Goal: Complete application form: Complete application form

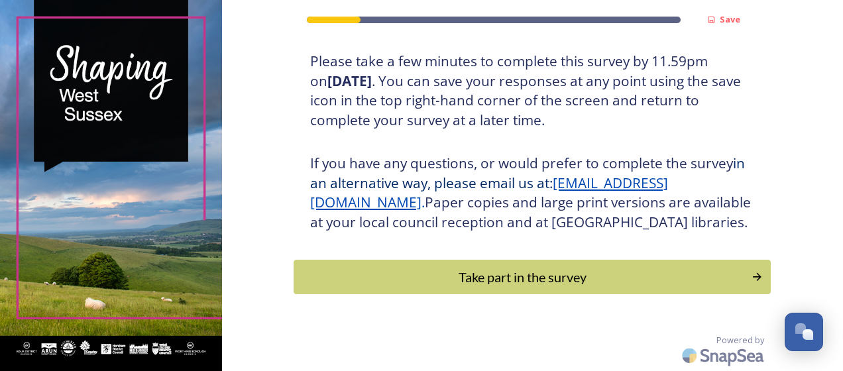
scroll to position [265, 0]
click at [663, 280] on div "Take part in the survey" at bounding box center [523, 277] width 448 height 20
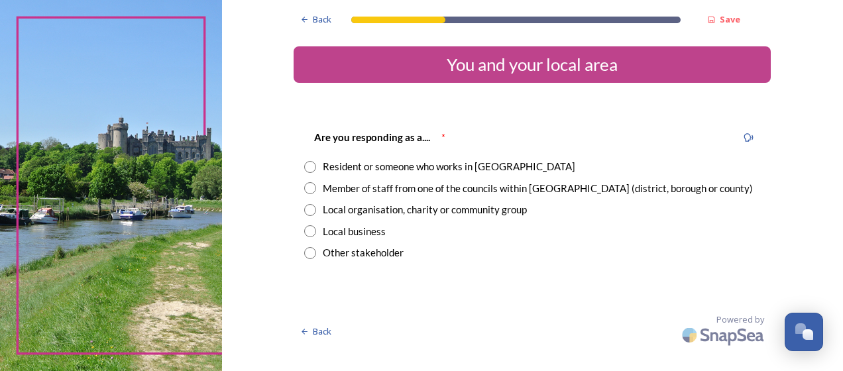
click at [312, 185] on input "radio" at bounding box center [310, 188] width 12 height 12
radio input "true"
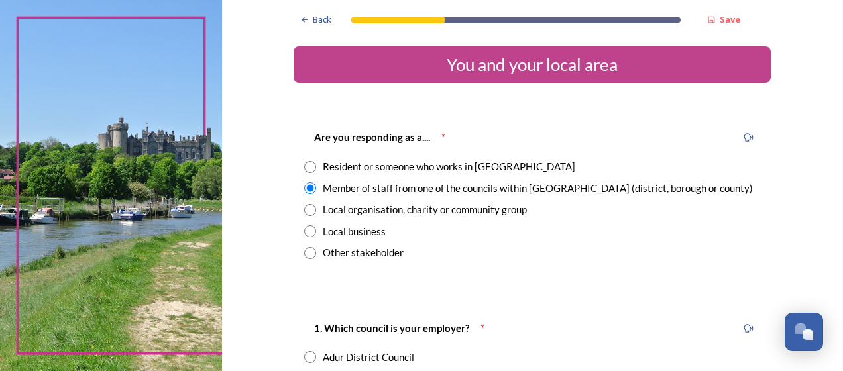
click at [311, 163] on div "Resident or someone who works in [GEOGRAPHIC_DATA]" at bounding box center [532, 166] width 456 height 15
radio input "true"
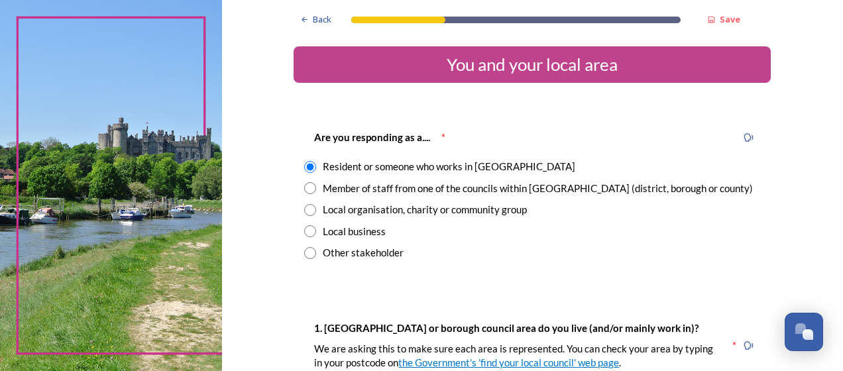
click at [305, 190] on input "radio" at bounding box center [310, 188] width 12 height 12
radio input "true"
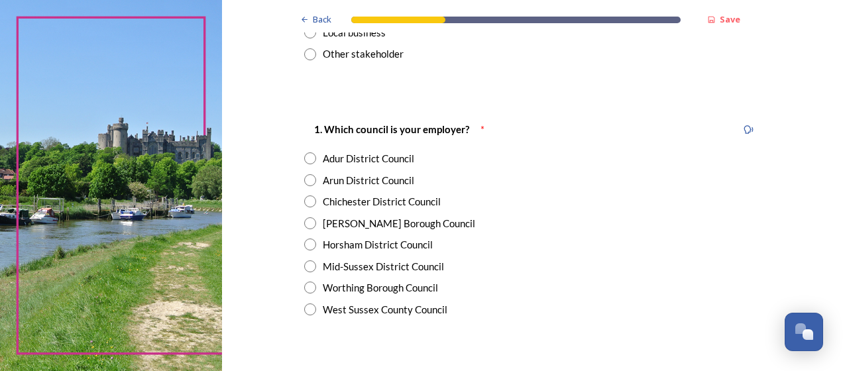
scroll to position [225, 0]
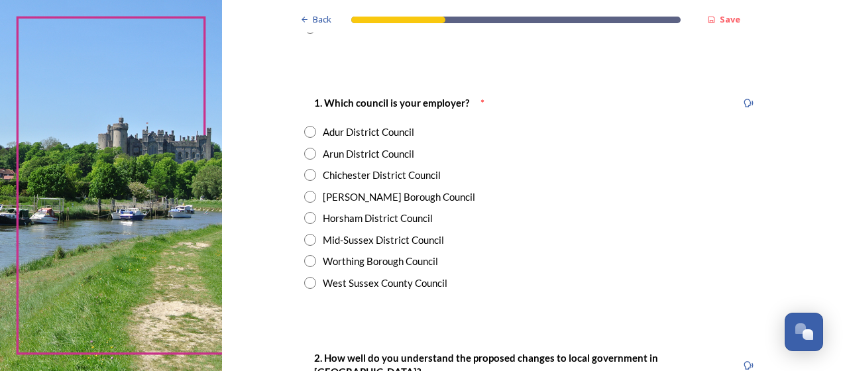
click at [306, 197] on input "radio" at bounding box center [310, 197] width 12 height 12
radio input "true"
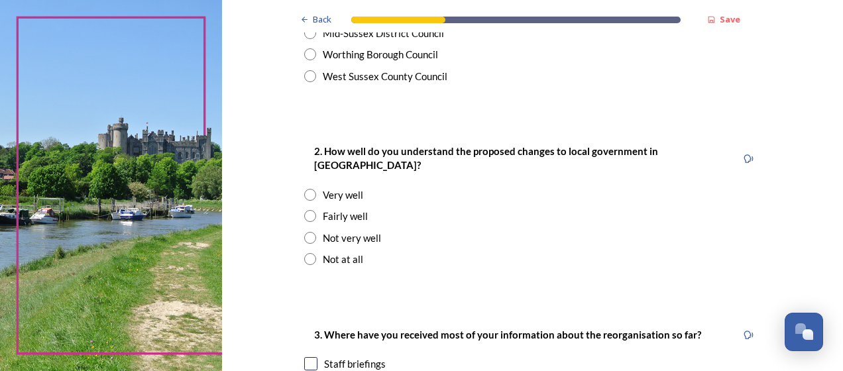
scroll to position [435, 0]
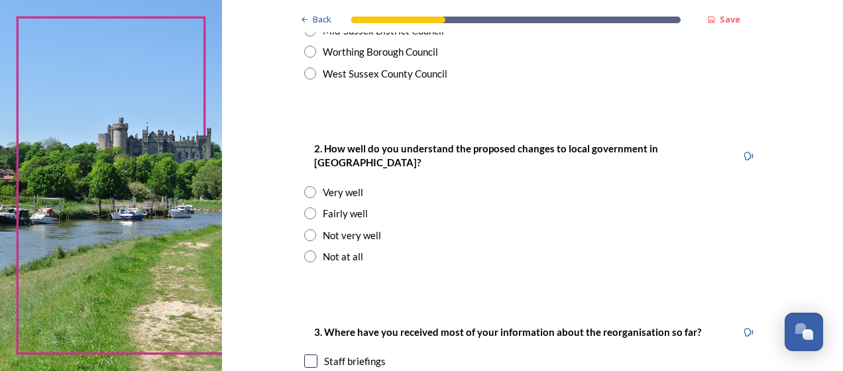
click at [304, 186] on input "radio" at bounding box center [310, 192] width 12 height 12
radio input "true"
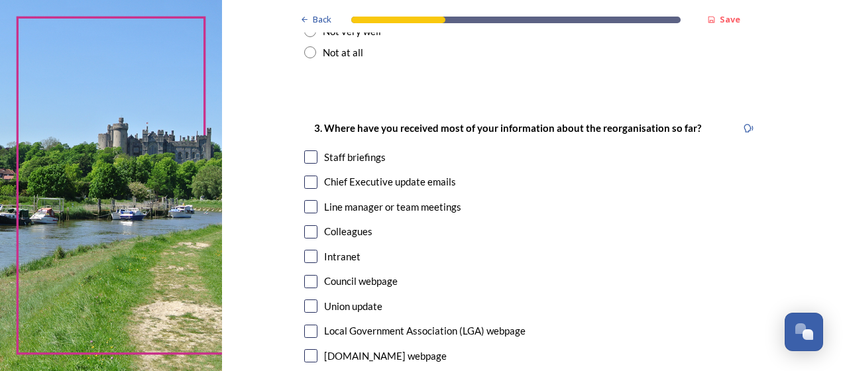
scroll to position [641, 0]
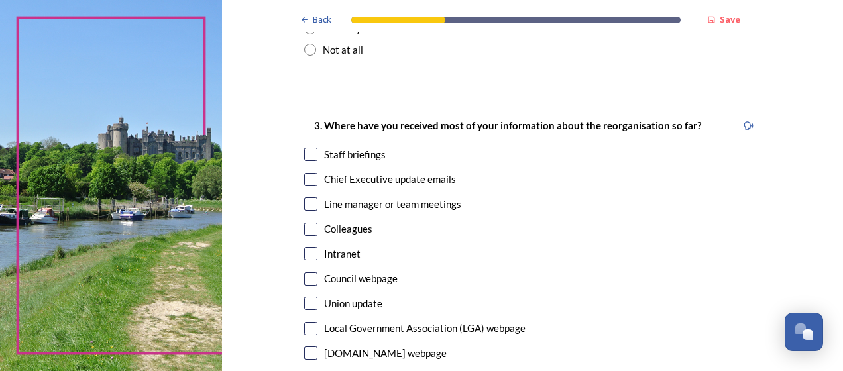
click at [833, 236] on div "Back Save You and your local area Are you responding as a.... * Resident or som…" at bounding box center [532, 185] width 621 height 371
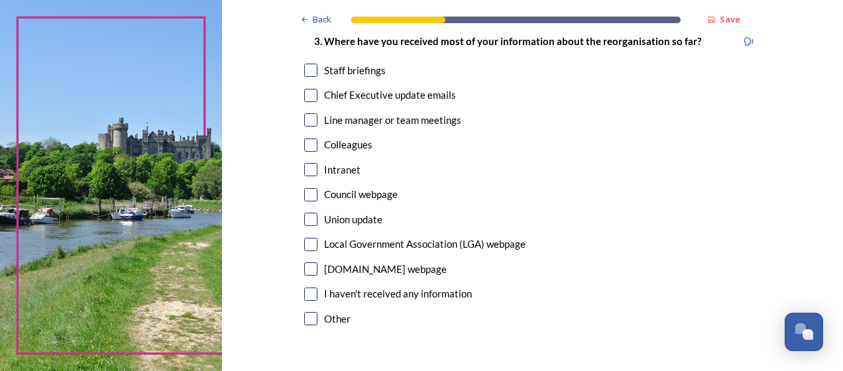
scroll to position [727, 0]
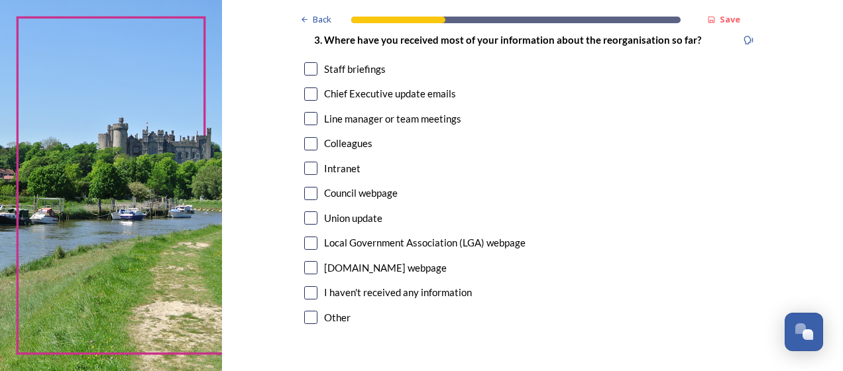
click at [305, 311] on input "checkbox" at bounding box center [310, 317] width 13 height 13
checkbox input "true"
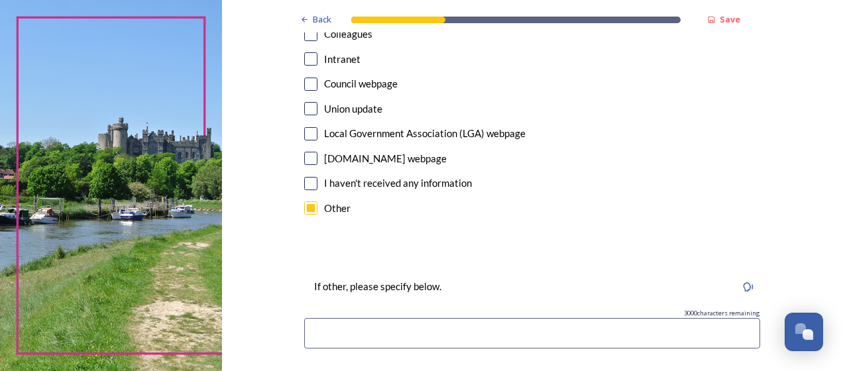
scroll to position [841, 0]
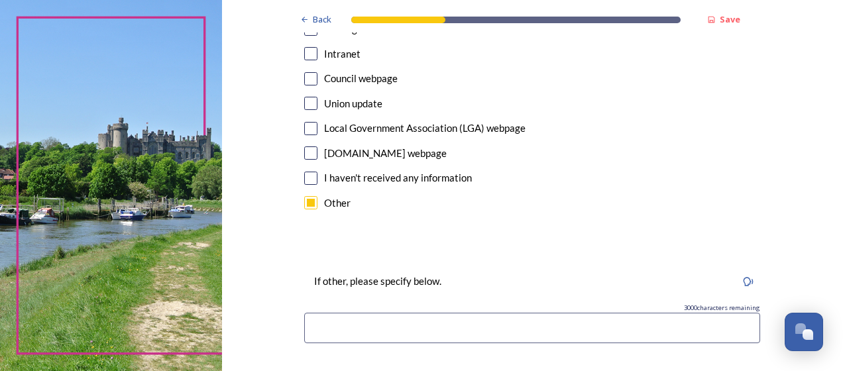
click at [632, 317] on input at bounding box center [532, 328] width 456 height 30
type input "M"
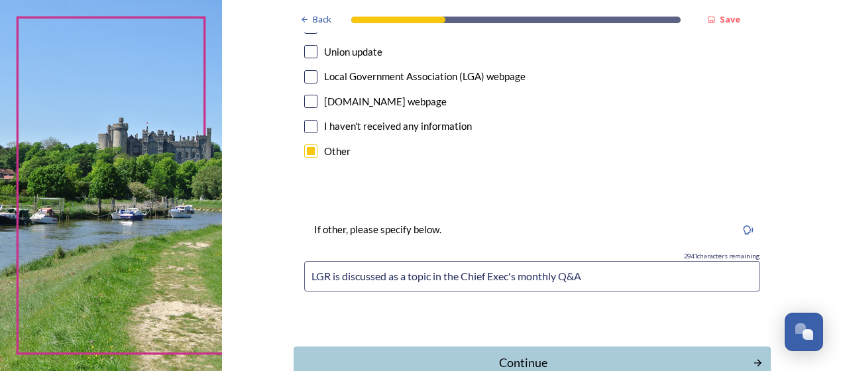
scroll to position [963, 0]
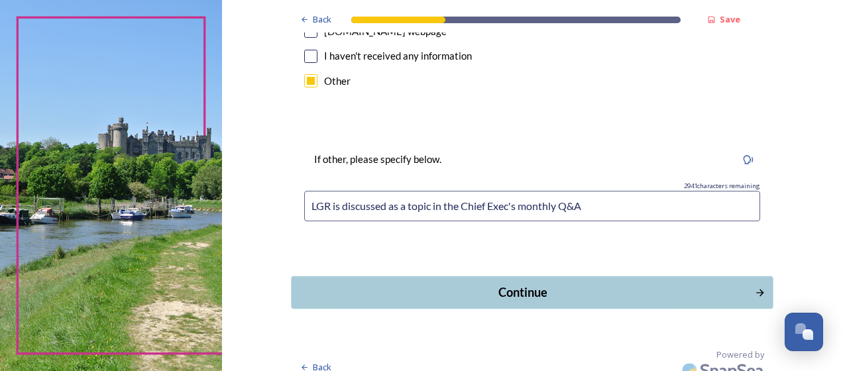
type input "LGR is discussed as a topic in the Chief Exec's monthly Q&A"
click at [729, 285] on div "Continue" at bounding box center [523, 292] width 448 height 18
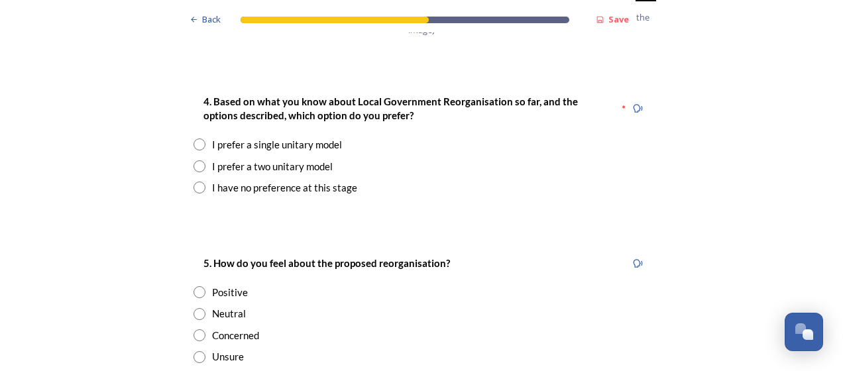
scroll to position [1755, 0]
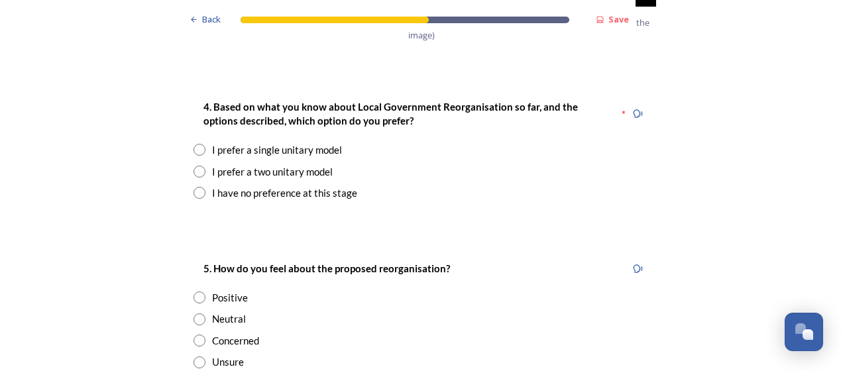
click at [195, 187] on input "radio" at bounding box center [199, 193] width 12 height 12
radio input "true"
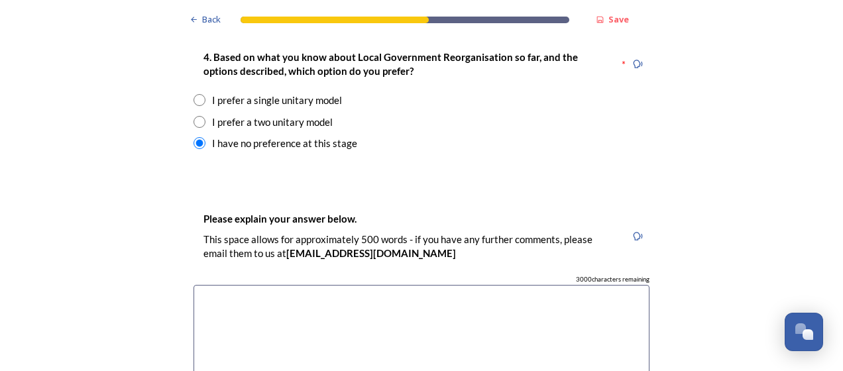
scroll to position [1888, 0]
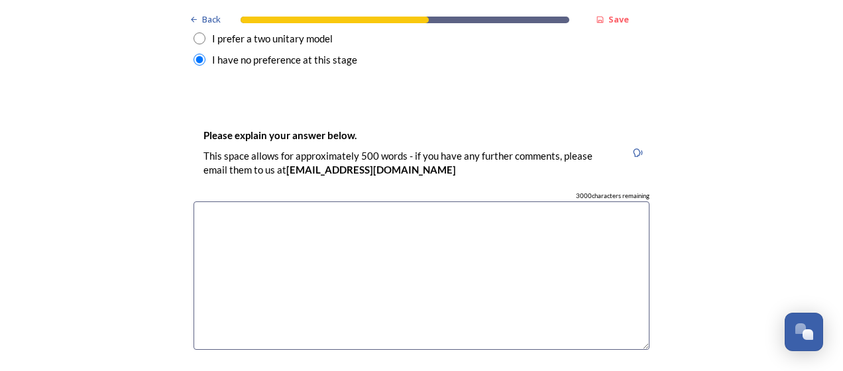
click at [530, 201] on textarea at bounding box center [421, 275] width 456 height 149
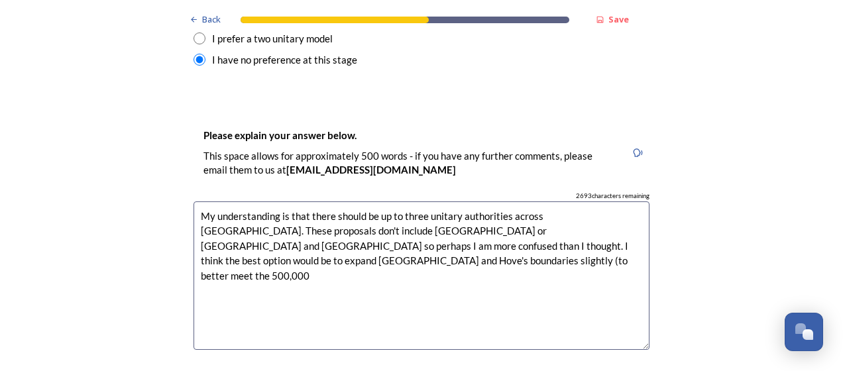
click at [237, 225] on textarea "My understanding is that there should be up to three unitary authorities across…" at bounding box center [421, 275] width 456 height 149
click at [364, 220] on textarea "My understanding is that there should be up to three unitary authorities across…" at bounding box center [421, 275] width 456 height 149
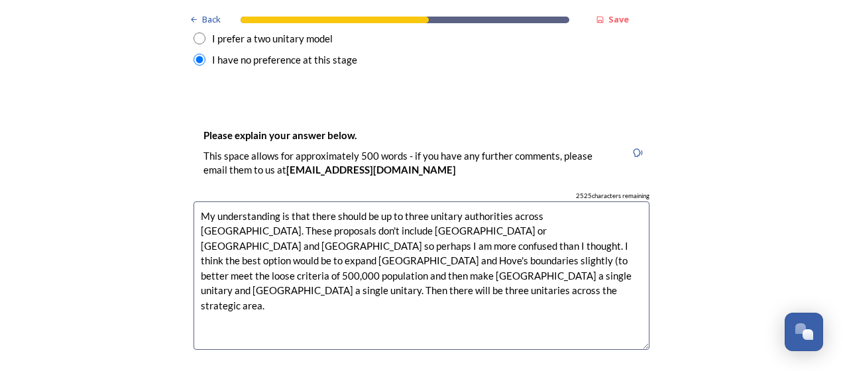
drag, startPoint x: 417, startPoint y: 237, endPoint x: 410, endPoint y: 237, distance: 7.3
click at [410, 237] on textarea "My understanding is that there should be up to three unitary authorities across…" at bounding box center [421, 275] width 456 height 149
click at [575, 234] on textarea "My understanding is that there should be up to three unitary authorities across…" at bounding box center [421, 275] width 456 height 149
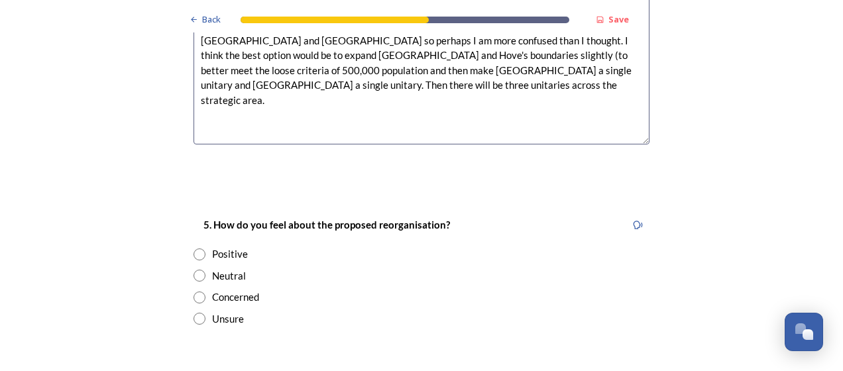
scroll to position [2204, 0]
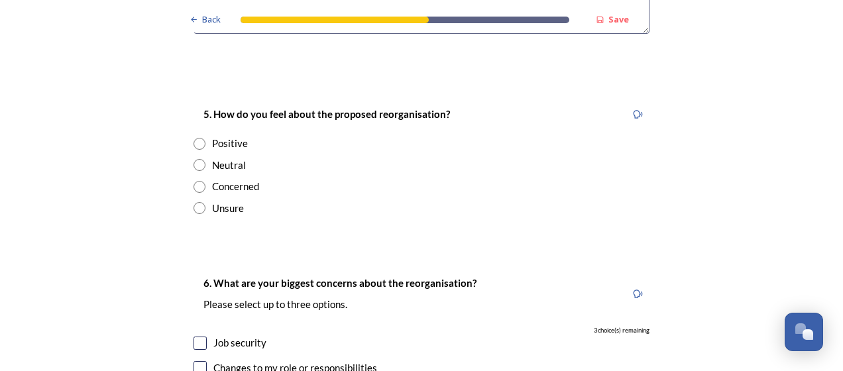
type textarea "My understanding is that there should be up to three unitary authorities across…"
click at [195, 181] on input "radio" at bounding box center [199, 187] width 12 height 12
radio input "true"
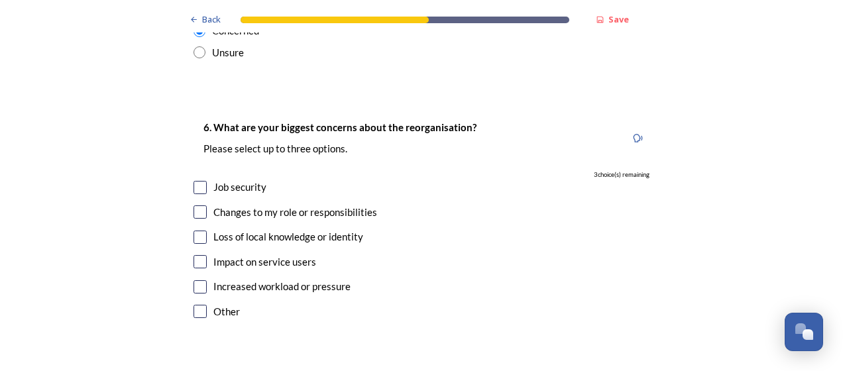
scroll to position [2365, 0]
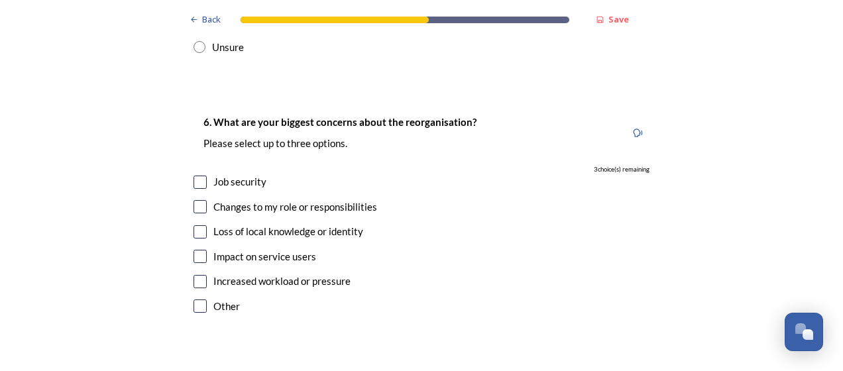
click at [196, 275] on input "checkbox" at bounding box center [199, 281] width 13 height 13
checkbox input "true"
click at [195, 176] on input "checkbox" at bounding box center [199, 182] width 13 height 13
checkbox input "true"
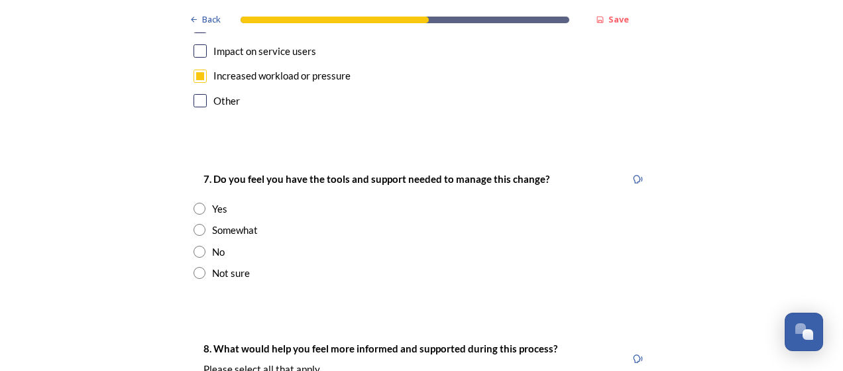
scroll to position [2575, 0]
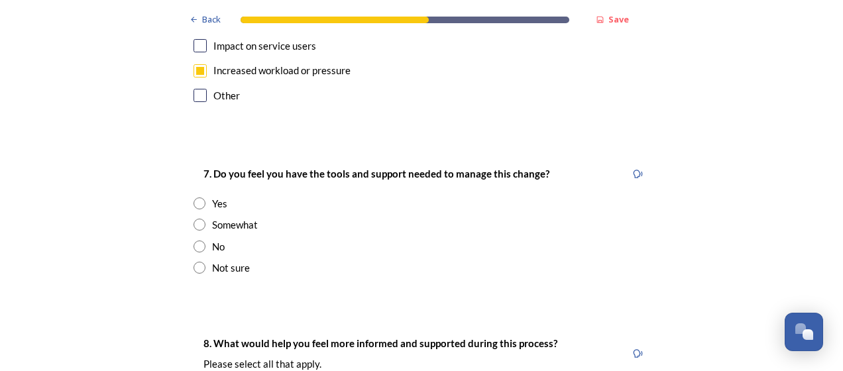
click at [196, 219] on input "radio" at bounding box center [199, 225] width 12 height 12
radio input "true"
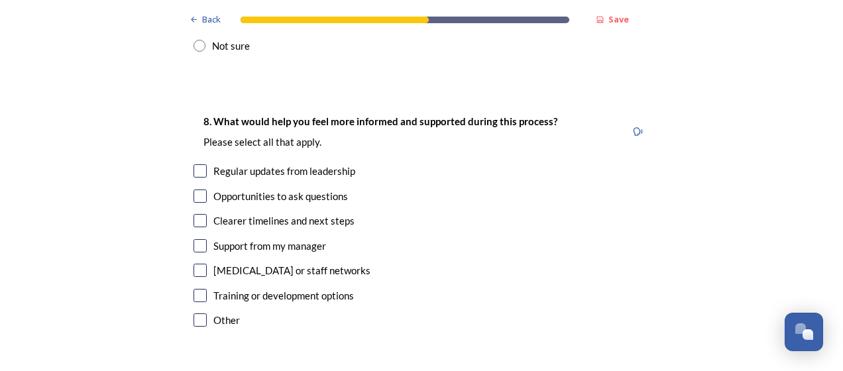
scroll to position [2803, 0]
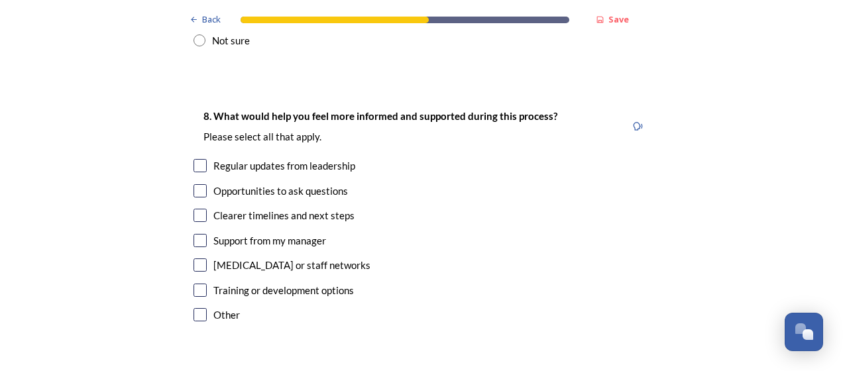
click at [195, 159] on input "checkbox" at bounding box center [199, 165] width 13 height 13
checkbox input "true"
click at [193, 184] on input "checkbox" at bounding box center [199, 190] width 13 height 13
checkbox input "true"
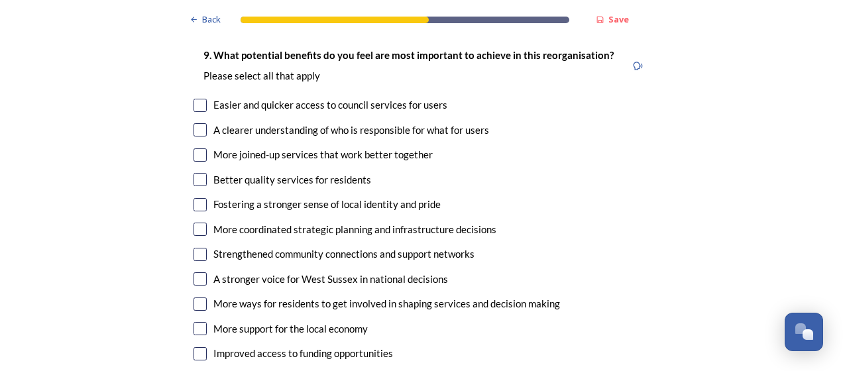
scroll to position [3135, 0]
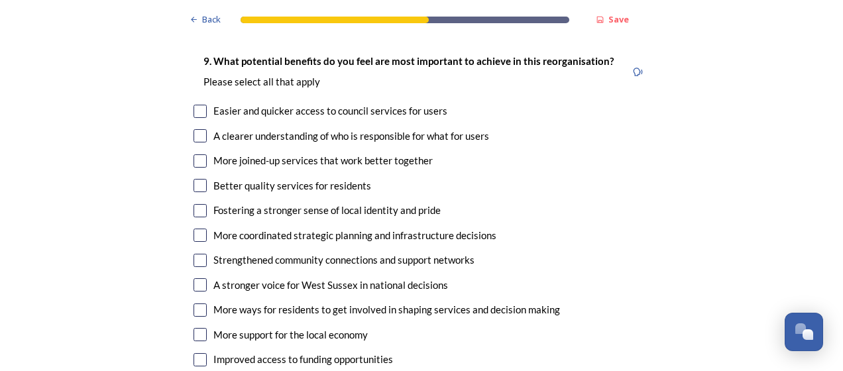
click at [193, 229] on input "checkbox" at bounding box center [199, 235] width 13 height 13
checkbox input "true"
click at [193, 328] on input "checkbox" at bounding box center [199, 334] width 13 height 13
checkbox input "true"
click at [194, 353] on input "checkbox" at bounding box center [199, 359] width 13 height 13
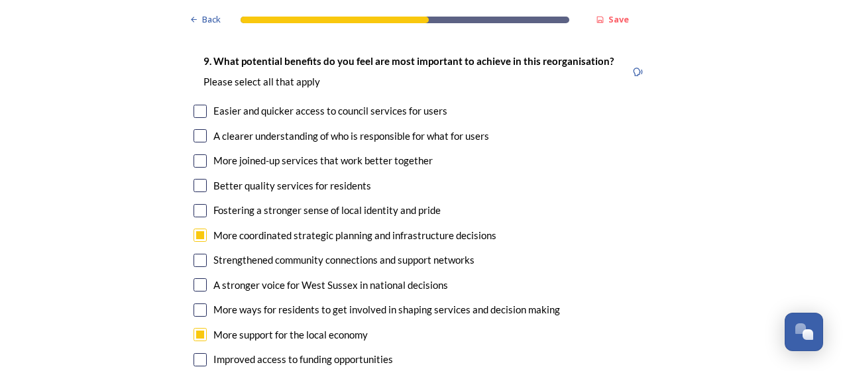
checkbox input "true"
click at [199, 179] on input "checkbox" at bounding box center [199, 185] width 13 height 13
checkbox input "true"
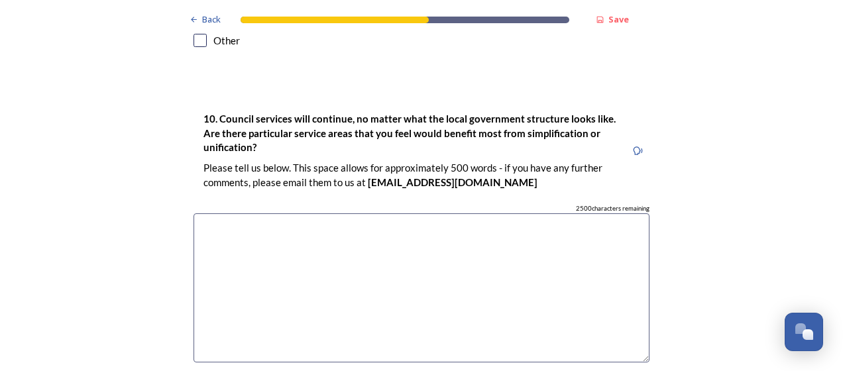
scroll to position [3484, 0]
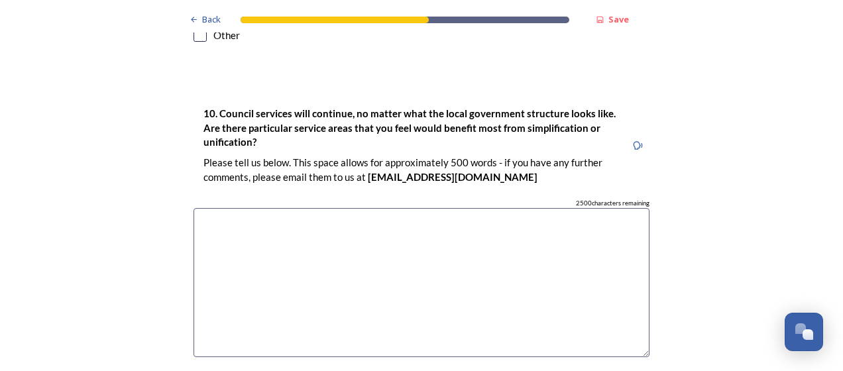
click at [493, 212] on textarea at bounding box center [421, 282] width 456 height 149
type textarea "S"
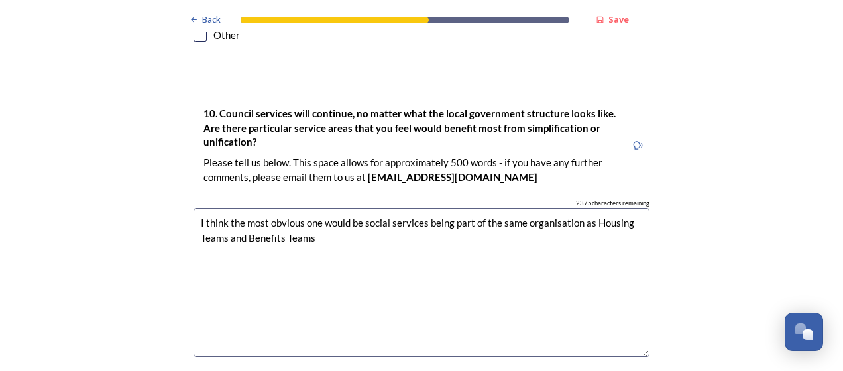
drag, startPoint x: 544, startPoint y: 187, endPoint x: 454, endPoint y: 194, distance: 90.3
click at [454, 208] on textarea "I think the most obvious one would be social services being part of the same or…" at bounding box center [421, 282] width 456 height 149
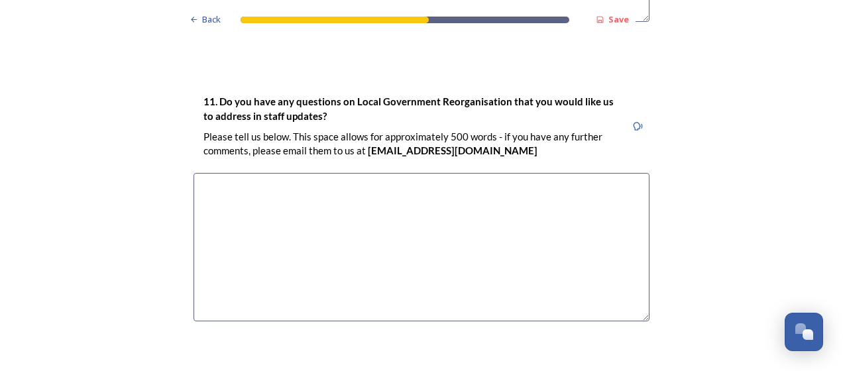
scroll to position [3897, 0]
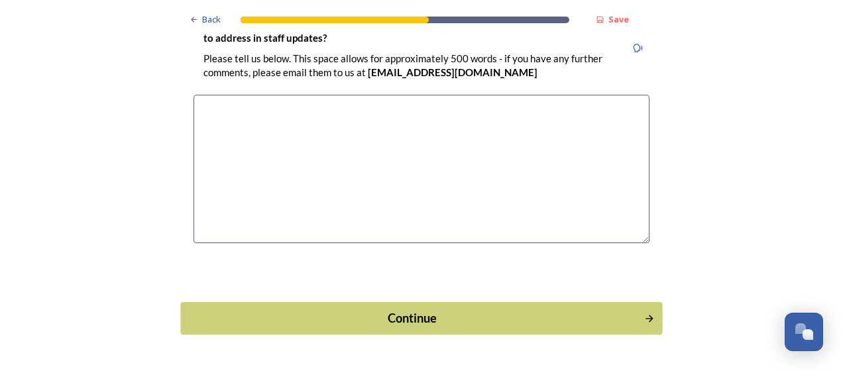
type textarea "I think the most obvious one would be social services being part of the same or…"
click at [624, 309] on div "Continue" at bounding box center [412, 318] width 448 height 18
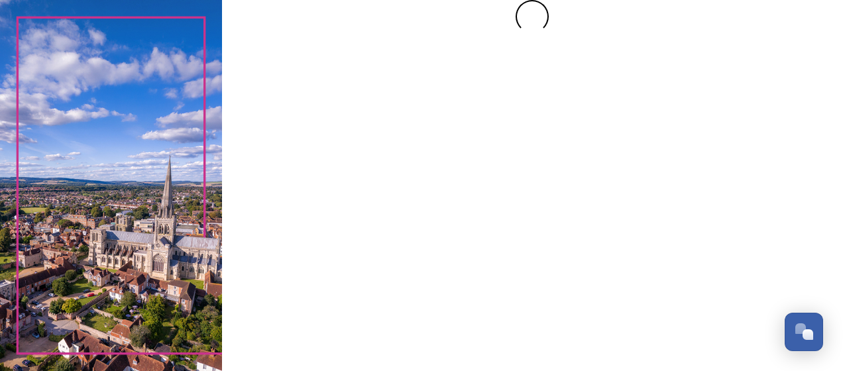
scroll to position [0, 0]
